Goal: Task Accomplishment & Management: Manage account settings

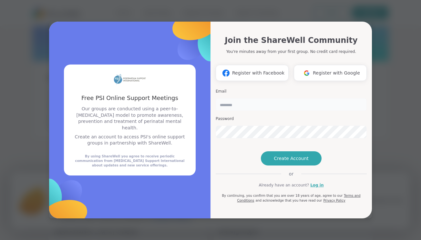
click at [242, 98] on input "email" at bounding box center [291, 104] width 151 height 13
click at [289, 162] on span "Create Account" at bounding box center [291, 158] width 35 height 6
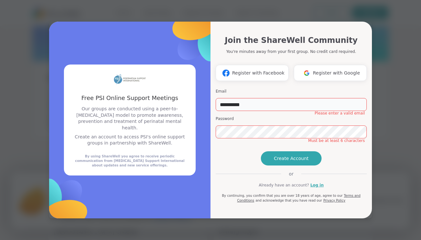
click at [257, 98] on input "**********" at bounding box center [291, 104] width 151 height 13
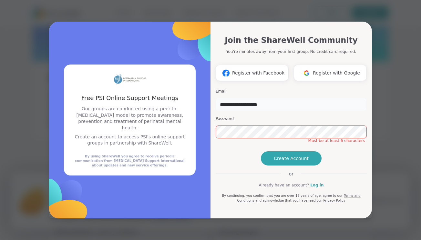
type input "**********"
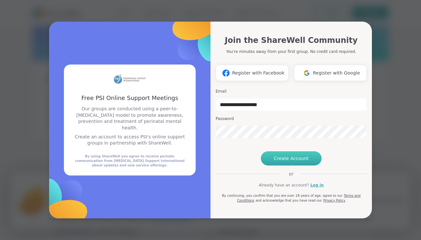
click at [279, 162] on span "Create Account" at bounding box center [291, 158] width 35 height 6
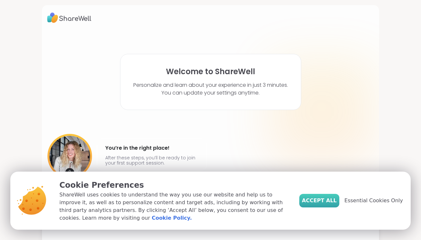
click at [318, 198] on span "Accept All" at bounding box center [319, 201] width 35 height 8
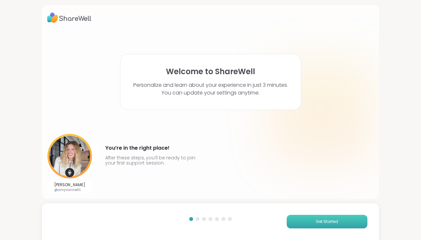
click at [321, 224] on span "Get Started" at bounding box center [327, 222] width 22 height 6
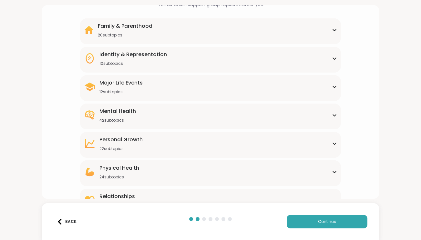
scroll to position [48, 0]
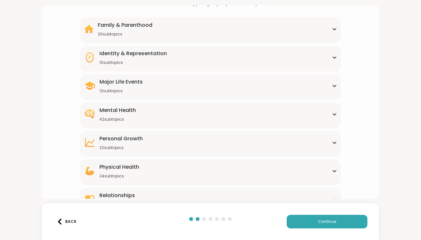
click at [184, 110] on div "Mental Health 42 subtopics" at bounding box center [210, 114] width 253 height 15
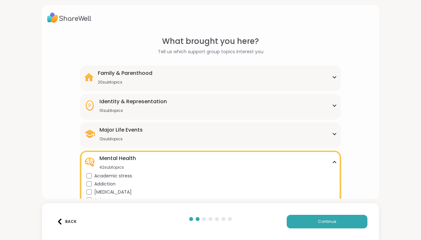
scroll to position [0, 0]
click at [147, 130] on div "Major Life Events 12 subtopics" at bounding box center [210, 133] width 253 height 15
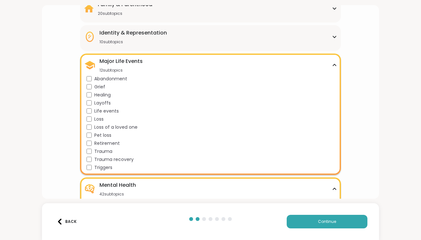
scroll to position [106, 0]
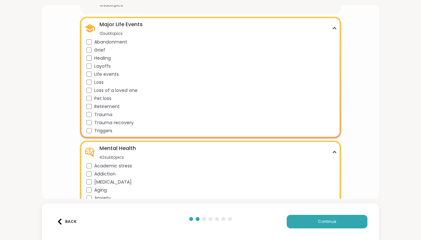
click at [108, 125] on span "Trauma recovery" at bounding box center [113, 122] width 39 height 7
click at [302, 222] on button "Continue" at bounding box center [327, 222] width 81 height 14
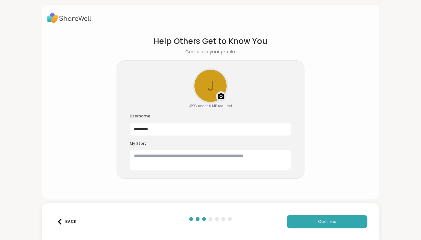
scroll to position [0, 0]
drag, startPoint x: 300, startPoint y: 221, endPoint x: 107, endPoint y: 164, distance: 200.8
click at [107, 164] on div "Help Others Get to Know You Complete your profile. j Upload a profile photo JPE…" at bounding box center [210, 120] width 421 height 240
drag, startPoint x: 166, startPoint y: 133, endPoint x: 127, endPoint y: 130, distance: 39.1
click at [127, 130] on div "j Upload a profile photo JPEG under 6 MB required Username ********* My Story" at bounding box center [211, 119] width 188 height 119
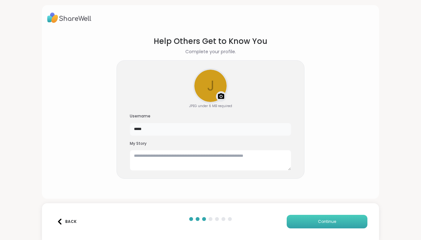
type input "*****"
click at [311, 221] on button "Continue" at bounding box center [327, 222] width 81 height 14
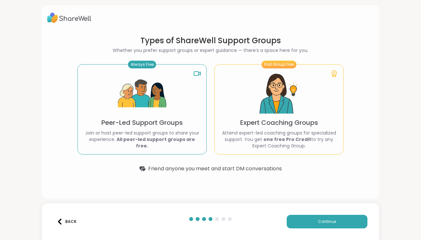
click at [95, 115] on div "Always Free Peer-Led Support Groups Join or host peer-led support groups to sha…" at bounding box center [141, 109] width 129 height 90
click at [296, 220] on button "Continue" at bounding box center [327, 222] width 81 height 14
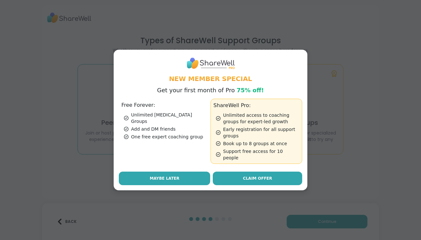
click at [145, 178] on button "Maybe Later" at bounding box center [164, 179] width 91 height 14
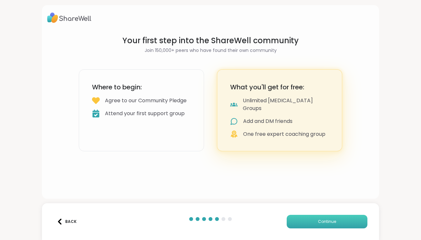
click at [324, 223] on span "Continue" at bounding box center [327, 222] width 18 height 6
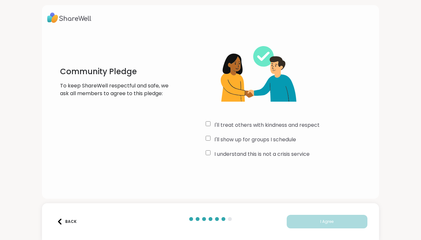
click at [209, 150] on div "I'll treat others with kindness and respect I'll show up for groups I schedule …" at bounding box center [290, 98] width 168 height 124
click at [210, 120] on div "I'll treat others with kindness and respect I'll show up for groups I schedule …" at bounding box center [290, 98] width 168 height 124
click at [310, 220] on button "I Agree" at bounding box center [327, 222] width 81 height 14
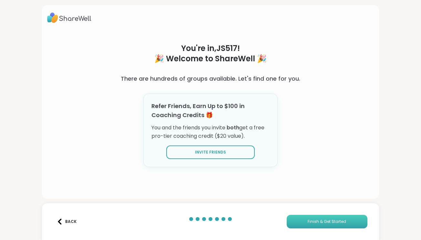
click at [304, 221] on button "Finish & Get Started" at bounding box center [327, 222] width 81 height 14
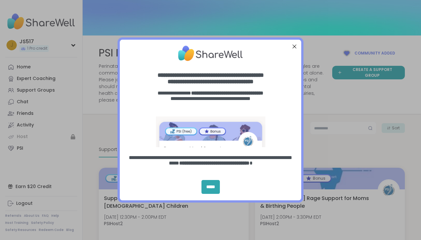
click at [294, 46] on div "Close Step" at bounding box center [294, 46] width 8 height 8
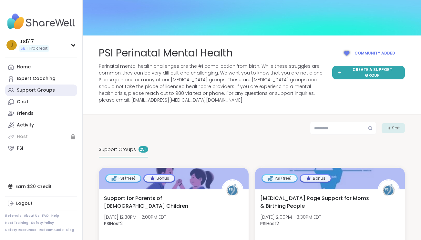
click at [36, 88] on div "Support Groups" at bounding box center [36, 90] width 38 height 6
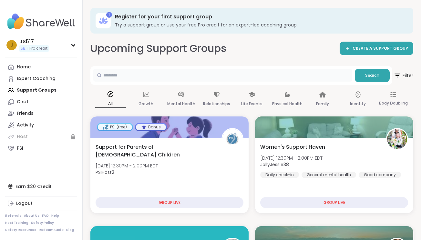
click at [177, 74] on input "text" at bounding box center [222, 75] width 259 height 13
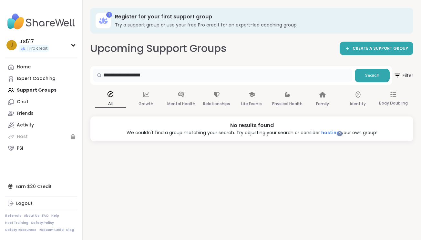
drag, startPoint x: 166, startPoint y: 75, endPoint x: 80, endPoint y: 75, distance: 86.2
click at [80, 75] on div "**********" at bounding box center [210, 120] width 421 height 240
type input "**********"
click at [253, 100] on p "Life Events" at bounding box center [251, 104] width 21 height 8
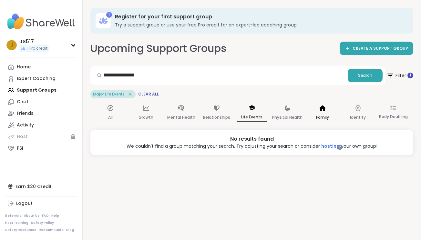
click at [320, 110] on icon at bounding box center [322, 108] width 7 height 6
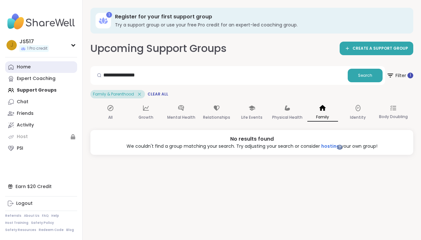
click at [30, 68] on div "Home" at bounding box center [24, 67] width 14 height 6
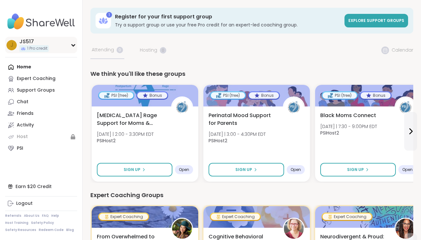
click at [72, 44] on icon at bounding box center [73, 45] width 5 height 3
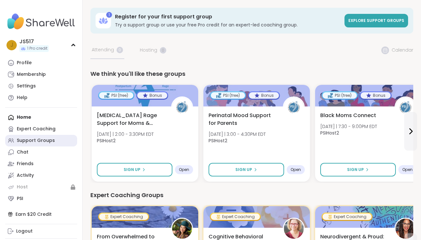
click at [45, 139] on div "Support Groups" at bounding box center [36, 140] width 38 height 6
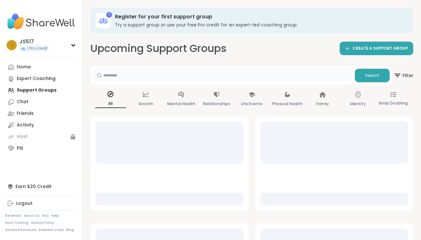
click at [153, 76] on input "text" at bounding box center [222, 75] width 259 height 13
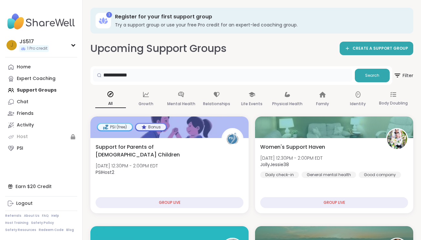
type input "**********"
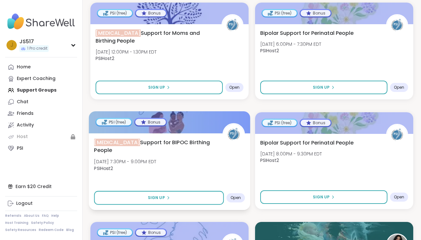
scroll to position [123, 0]
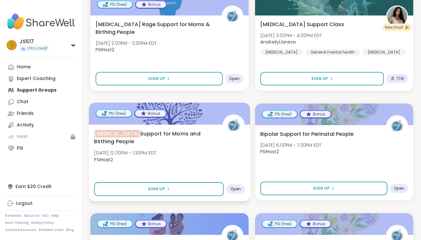
click at [160, 139] on span "[MEDICAL_DATA] Support for Moms and Birthing People" at bounding box center [154, 138] width 121 height 16
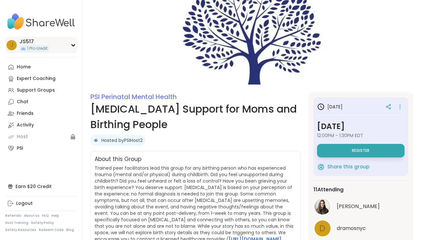
click at [69, 45] on div "J JS517 1 Pro credit" at bounding box center [41, 45] width 72 height 16
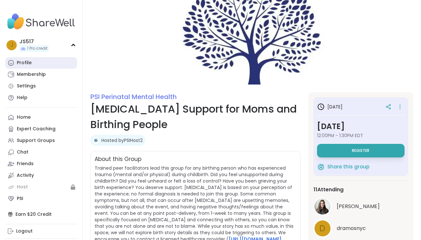
click at [31, 64] on link "Profile" at bounding box center [41, 63] width 72 height 12
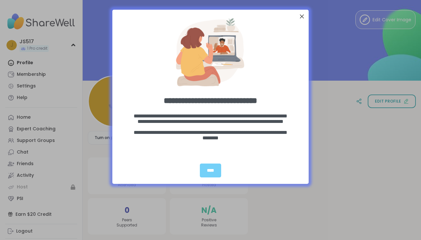
click at [302, 16] on div "Close Step" at bounding box center [302, 16] width 8 height 8
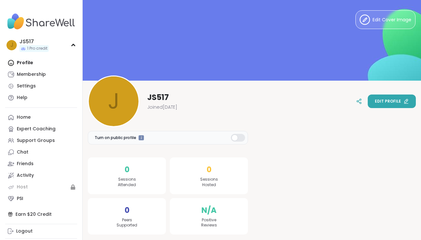
click at [390, 100] on span "Edit profile" at bounding box center [388, 101] width 26 height 6
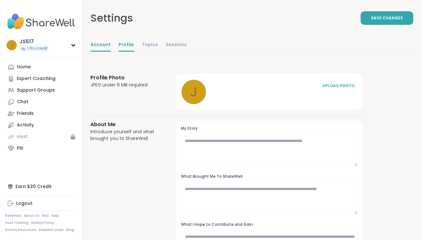
click at [102, 45] on link "Account" at bounding box center [100, 45] width 20 height 13
select select "**"
